Goal: Transaction & Acquisition: Purchase product/service

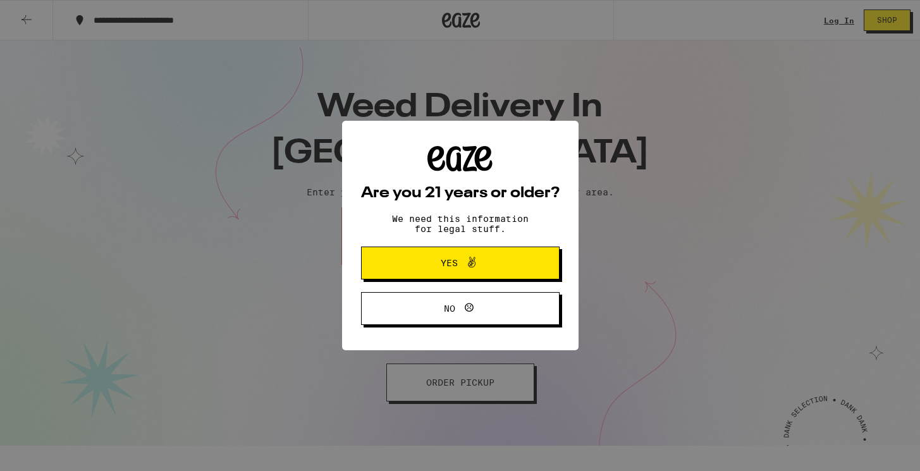
click at [494, 240] on div "Are you 21 years or older? We need this information for legal stuff. Yes No" at bounding box center [460, 235] width 199 height 179
click at [459, 278] on button "Yes" at bounding box center [460, 263] width 199 height 33
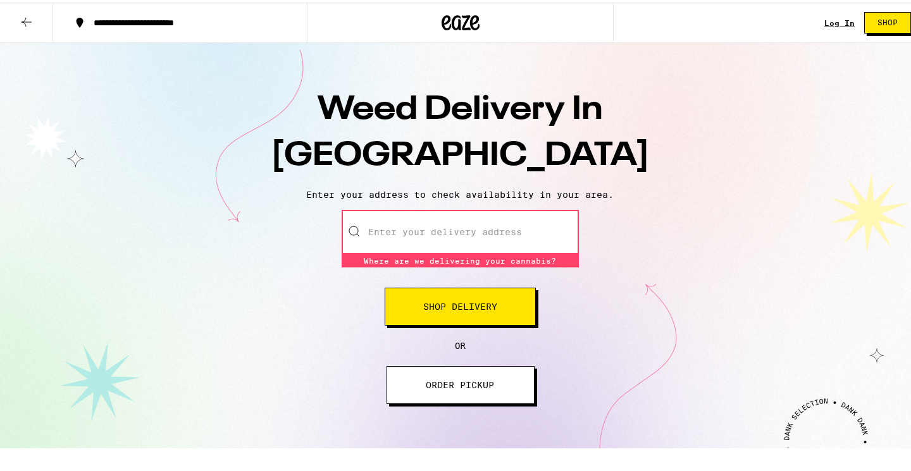
click at [457, 229] on input "Enter your delivery address" at bounding box center [460, 229] width 237 height 44
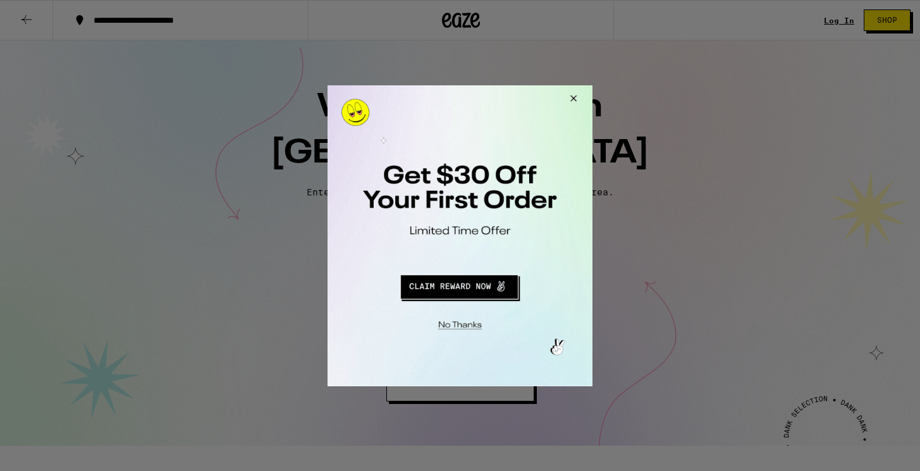
click at [514, 292] on button "Redirect to URL" at bounding box center [459, 284] width 220 height 30
click at [481, 290] on button "Redirect to URL" at bounding box center [459, 284] width 220 height 30
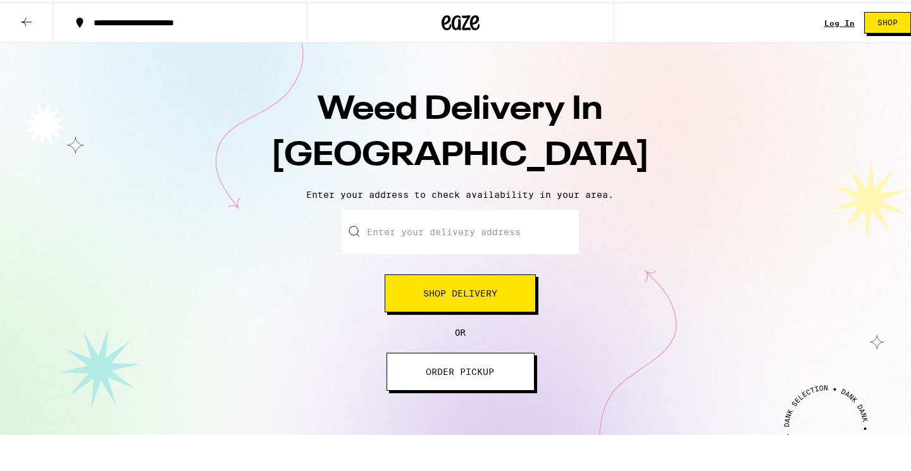
drag, startPoint x: 411, startPoint y: 207, endPoint x: 410, endPoint y: 218, distance: 10.1
click at [411, 210] on div "Weed Delivery In San Diego Enter your address to check availability in your are…" at bounding box center [460, 236] width 920 height 392
click at [407, 235] on input "Enter your delivery address" at bounding box center [460, 229] width 237 height 44
paste input "9549 La Jolla Shores Dr, La Jolla, CA 92037"
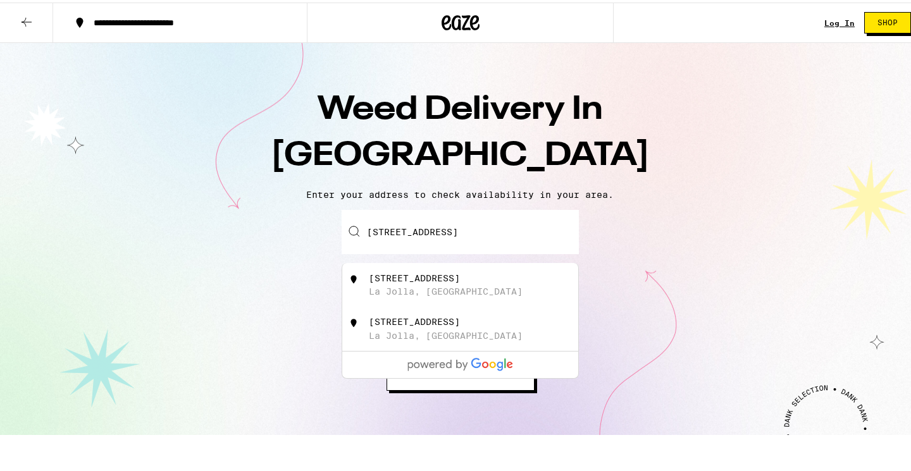
type input "9549 La Jolla Shores Dr, La Jolla, CA 92037"
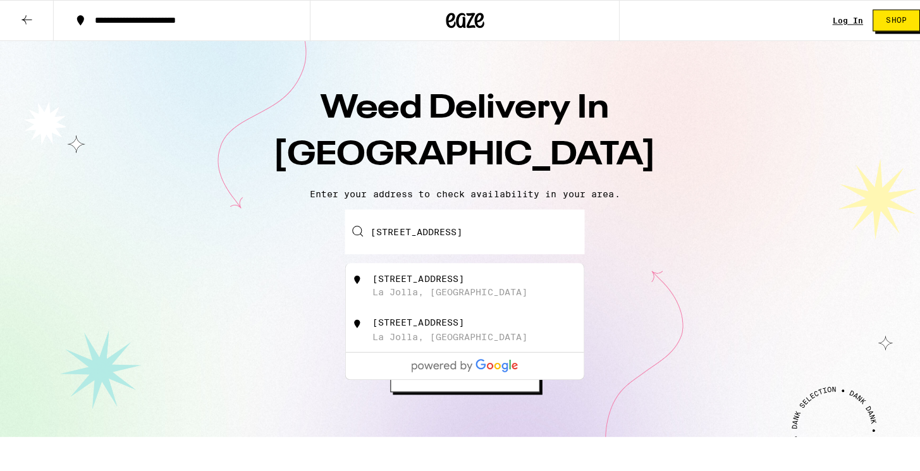
scroll to position [0, 0]
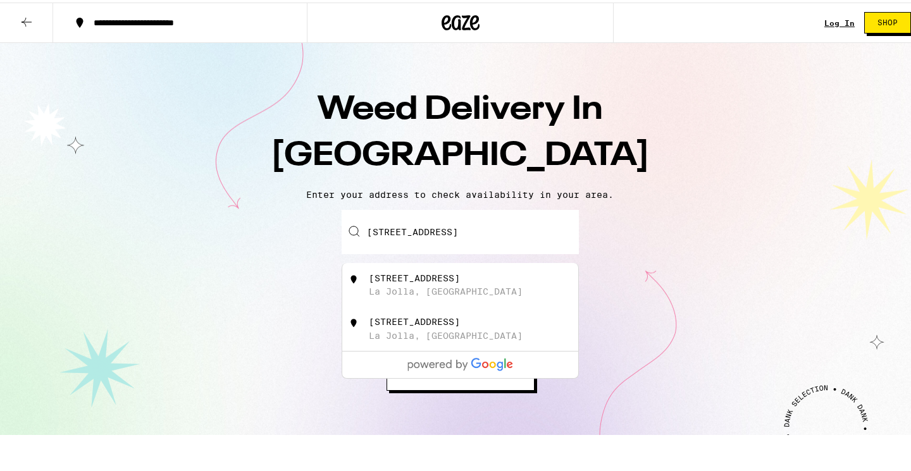
click at [436, 281] on div "9549 La Jolla Shores Dr" at bounding box center [414, 276] width 91 height 10
